Goal: Find specific page/section: Find specific page/section

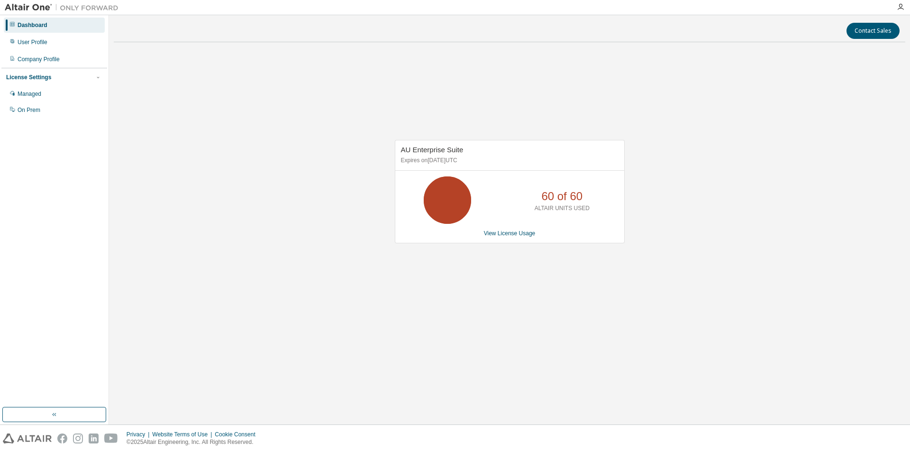
click at [686, 150] on div "AU Enterprise Suite Expires on [DATE] UTC 60 of 60 ALTAIR UNITS USED View Licen…" at bounding box center [510, 196] width 792 height 293
